Goal: Navigation & Orientation: Find specific page/section

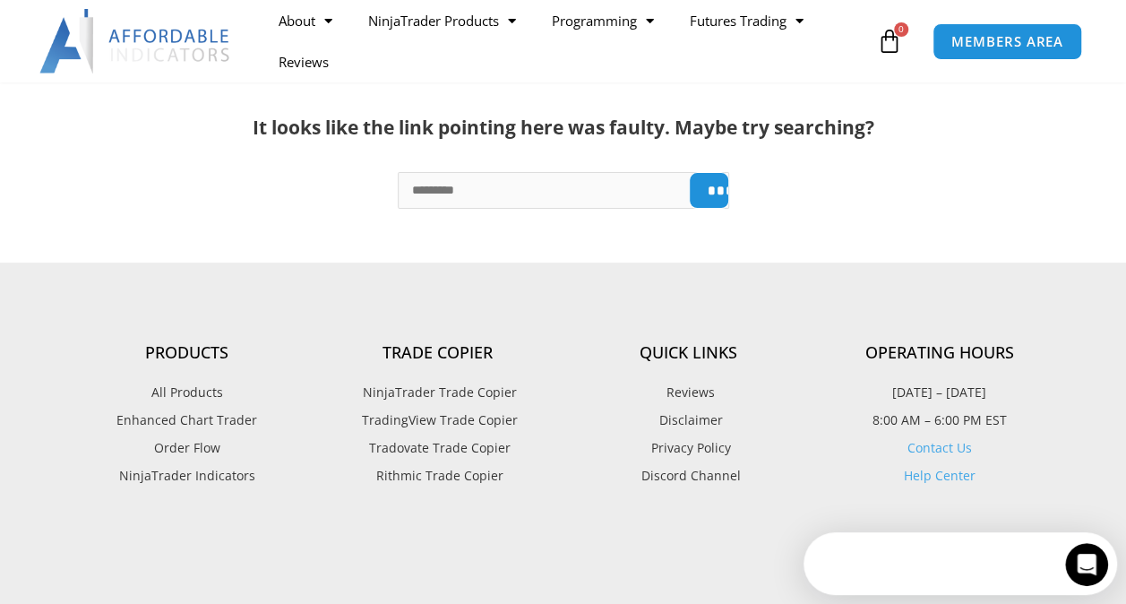
click at [409, 398] on span "NinjaTrader Trade Copier" at bounding box center [437, 392] width 159 height 23
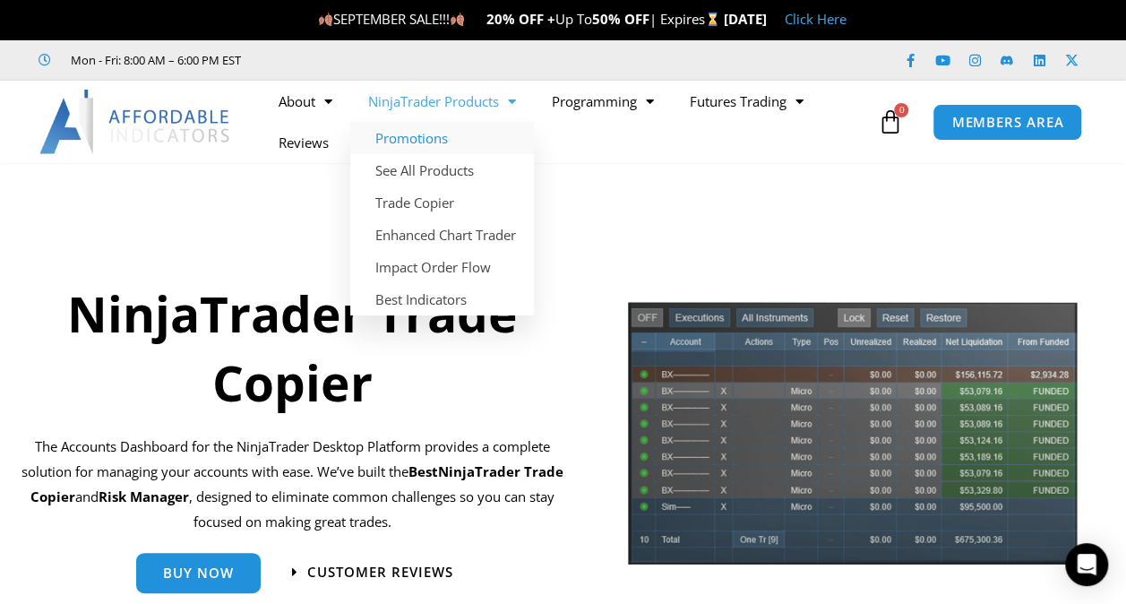
click at [419, 140] on link "Promotions" at bounding box center [442, 138] width 184 height 32
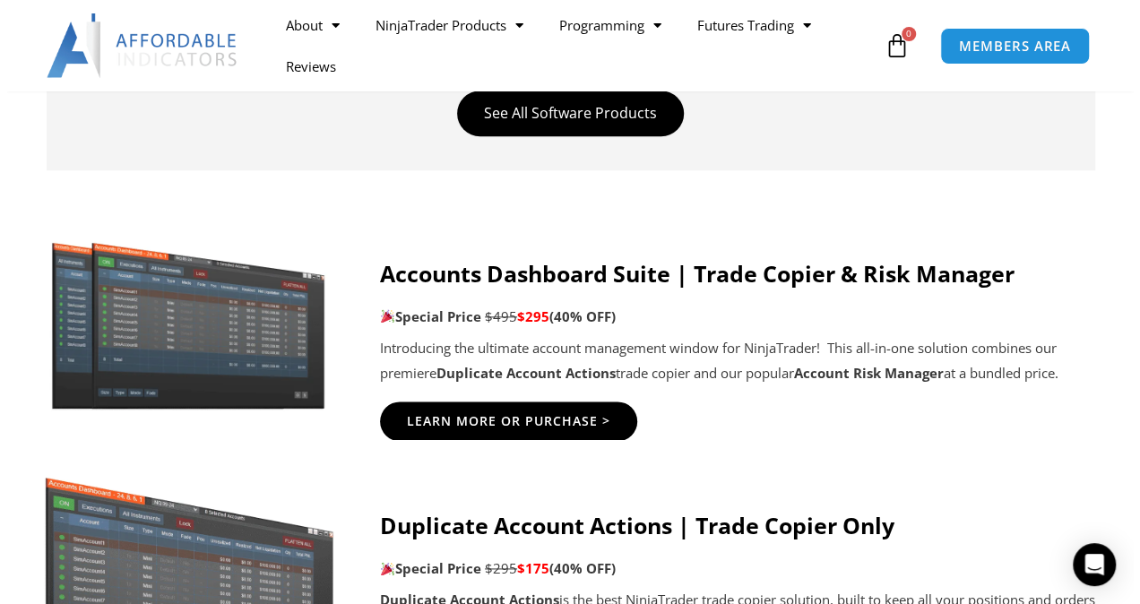
scroll to position [869, 0]
